Goal: Find specific page/section: Find specific page/section

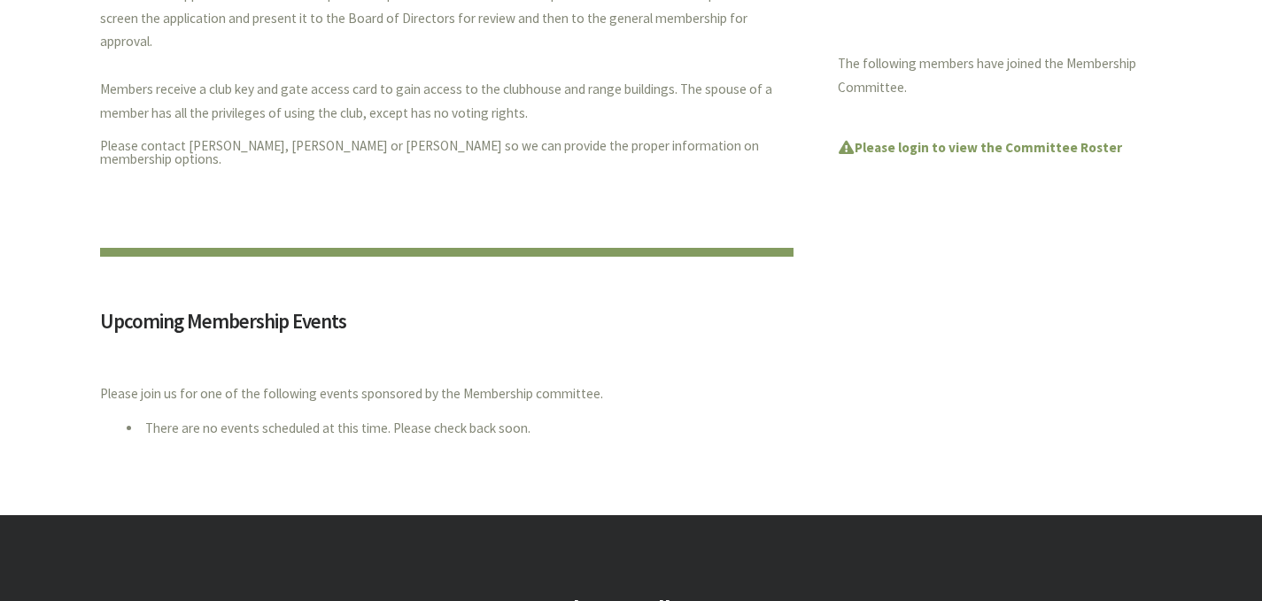
scroll to position [633, 0]
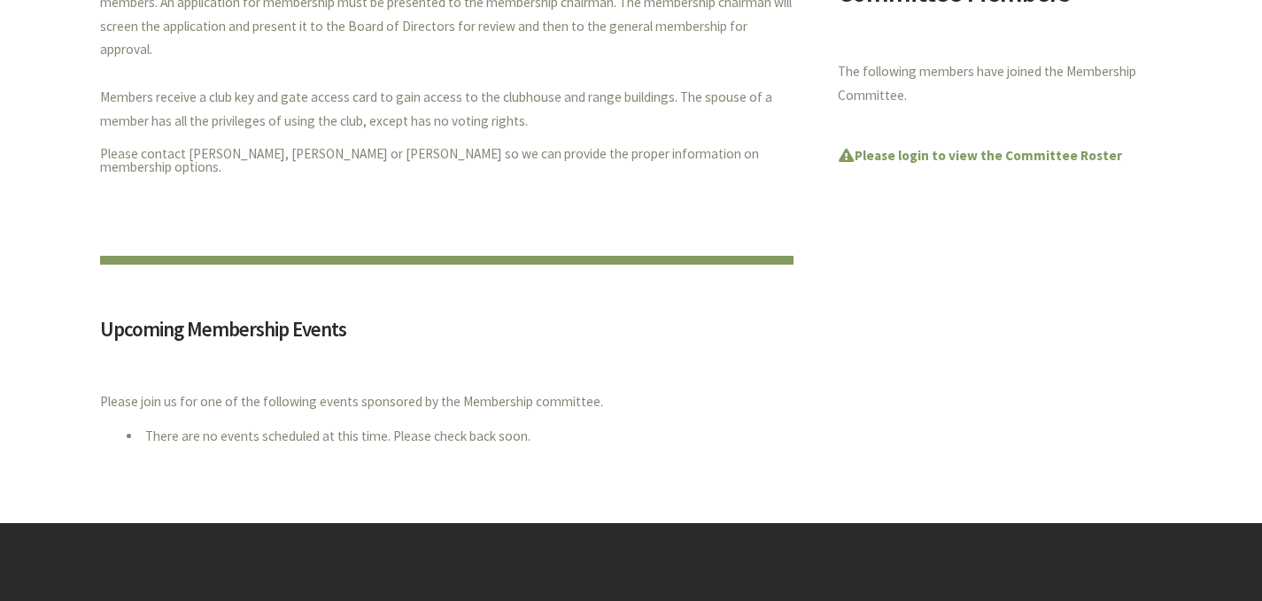
click at [905, 141] on ul "Please login to view the Committee Roster" at bounding box center [1000, 146] width 325 height 51
click at [907, 152] on strong "Please login to view the Committee Roster" at bounding box center [980, 155] width 284 height 17
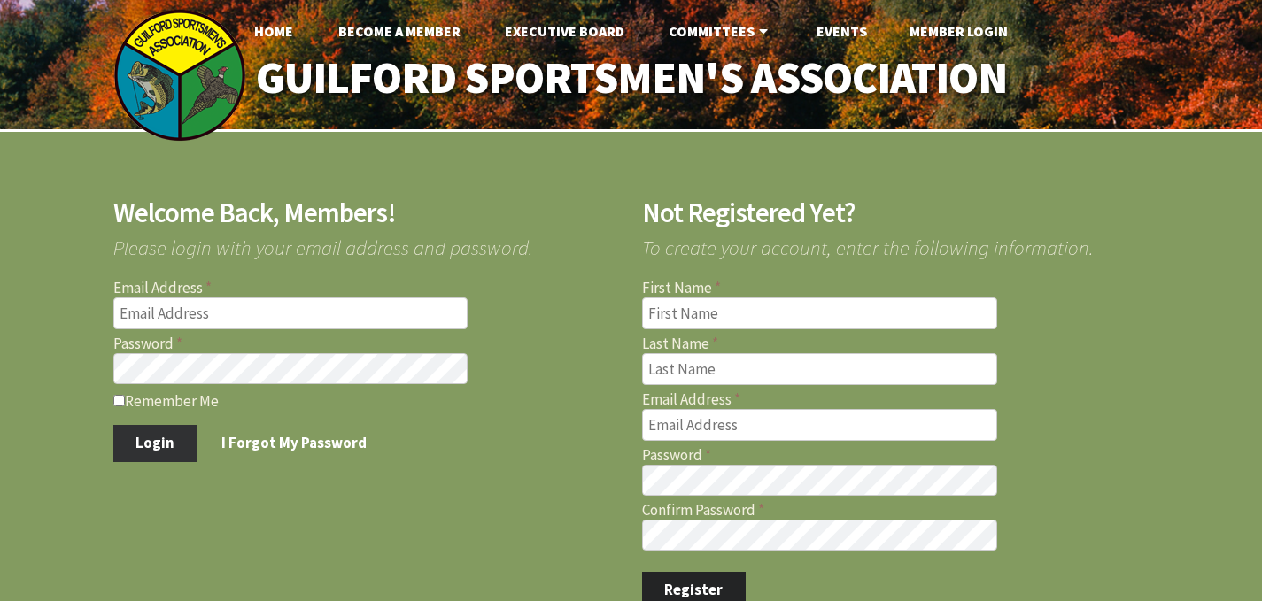
type input "rjp0514@gmail.com"
click at [165, 436] on button "Login" at bounding box center [155, 443] width 84 height 37
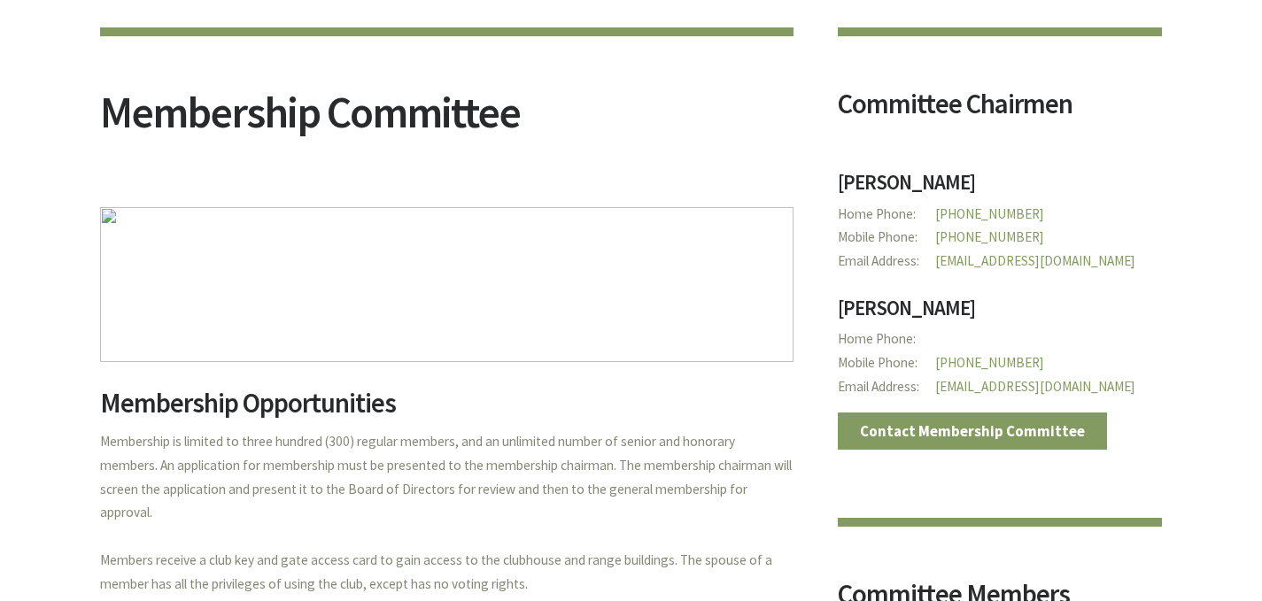
scroll to position [175, 0]
